Goal: Navigation & Orientation: Find specific page/section

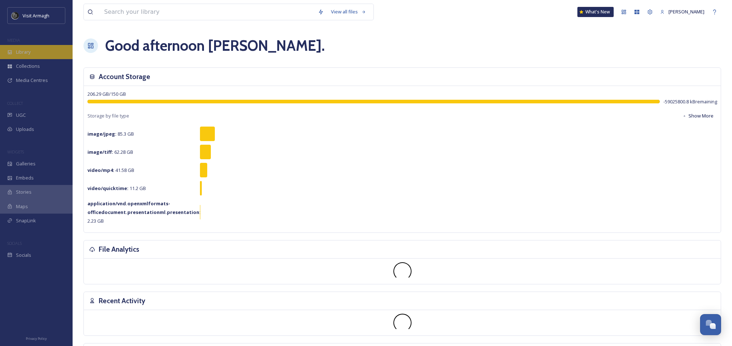
click at [32, 52] on div "Library" at bounding box center [36, 52] width 73 height 14
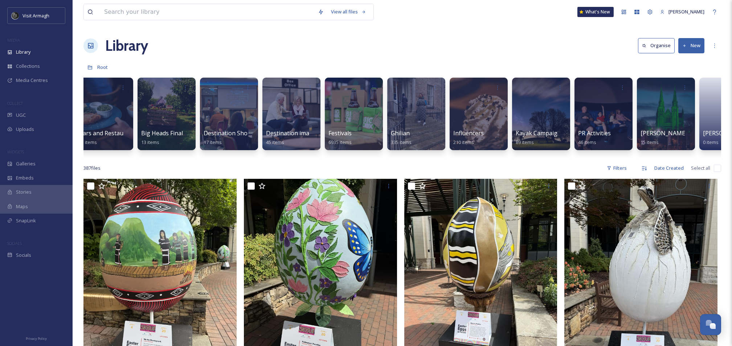
scroll to position [0, 234]
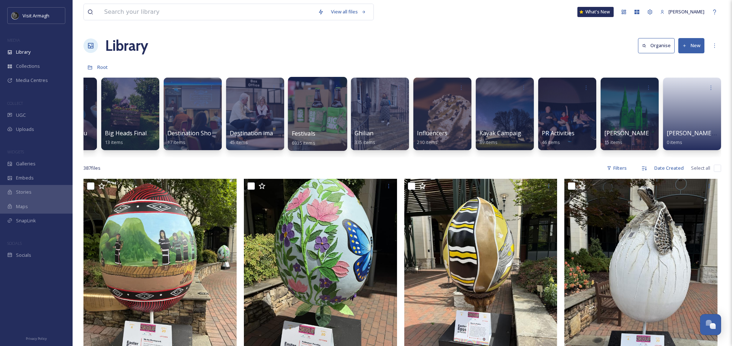
click at [311, 120] on div at bounding box center [317, 114] width 59 height 74
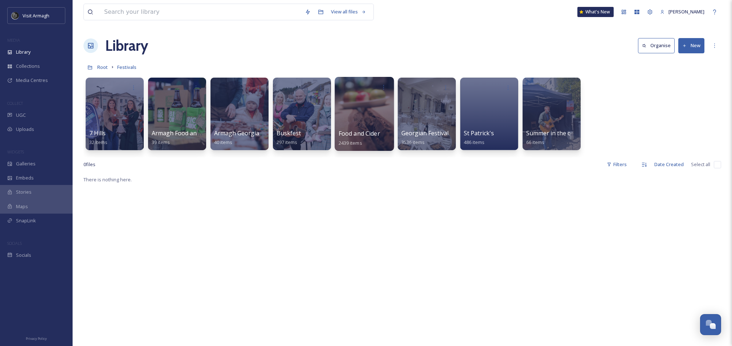
click at [345, 124] on div at bounding box center [363, 114] width 59 height 74
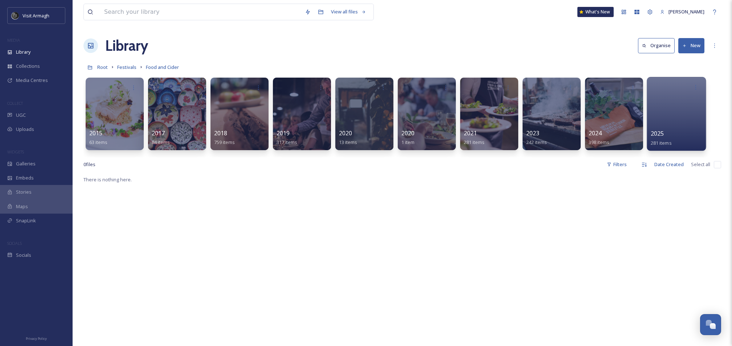
click at [666, 115] on div at bounding box center [675, 114] width 59 height 74
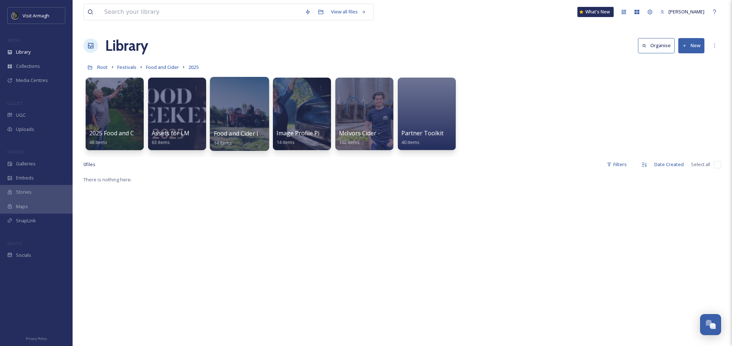
click at [247, 117] on div at bounding box center [239, 114] width 59 height 74
click at [420, 113] on div at bounding box center [426, 114] width 59 height 74
